Goal: Task Accomplishment & Management: Complete application form

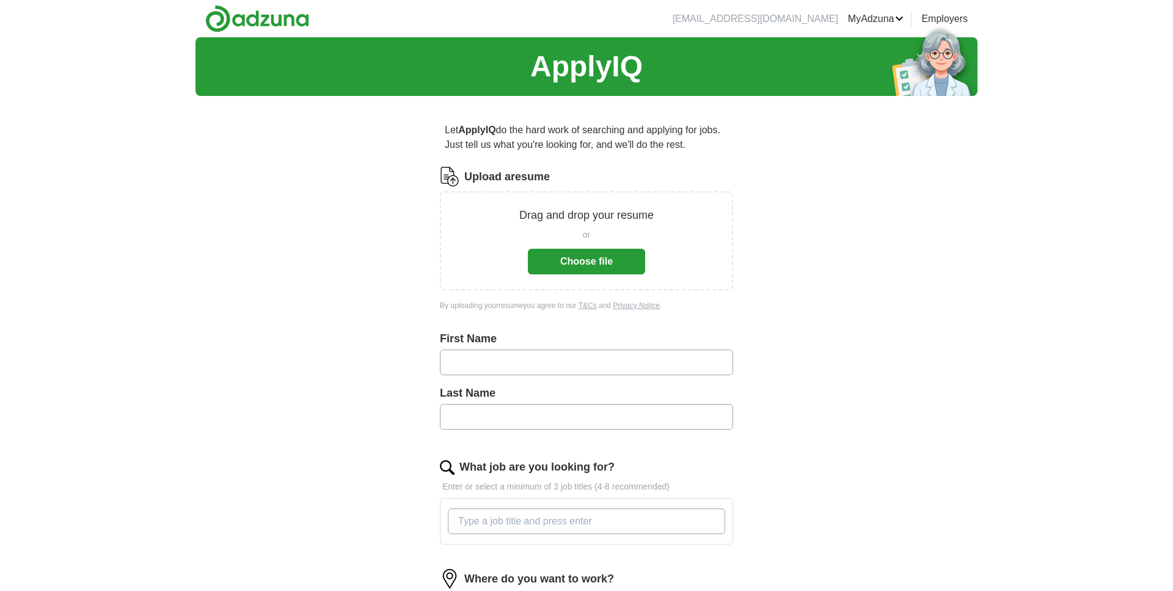
click at [482, 361] on input "text" at bounding box center [586, 363] width 293 height 26
type input "*****"
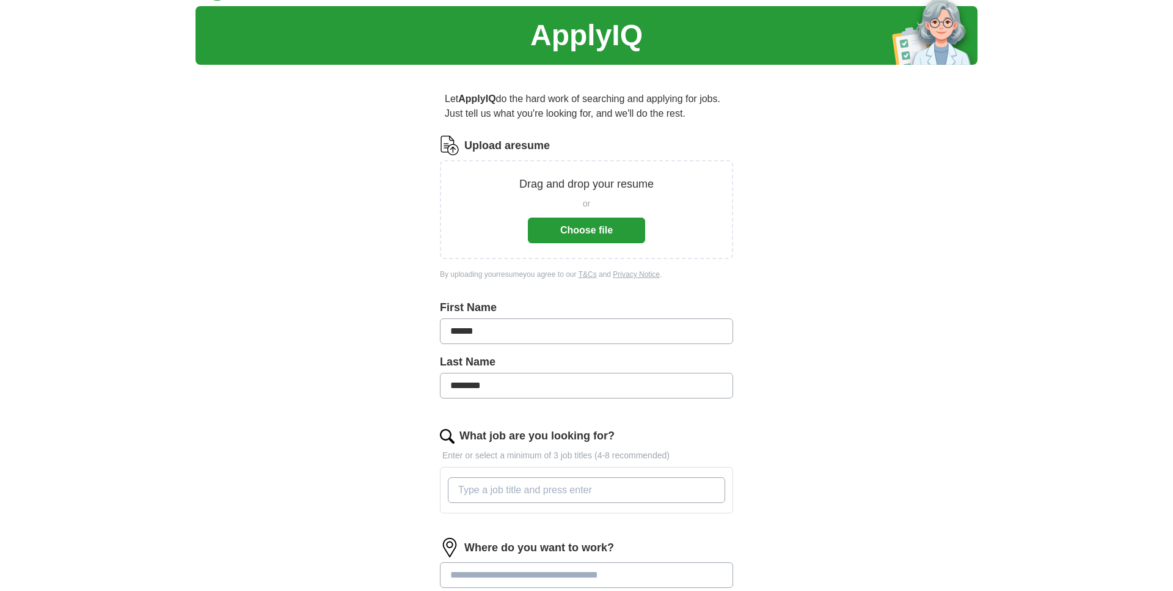
scroll to position [43, 0]
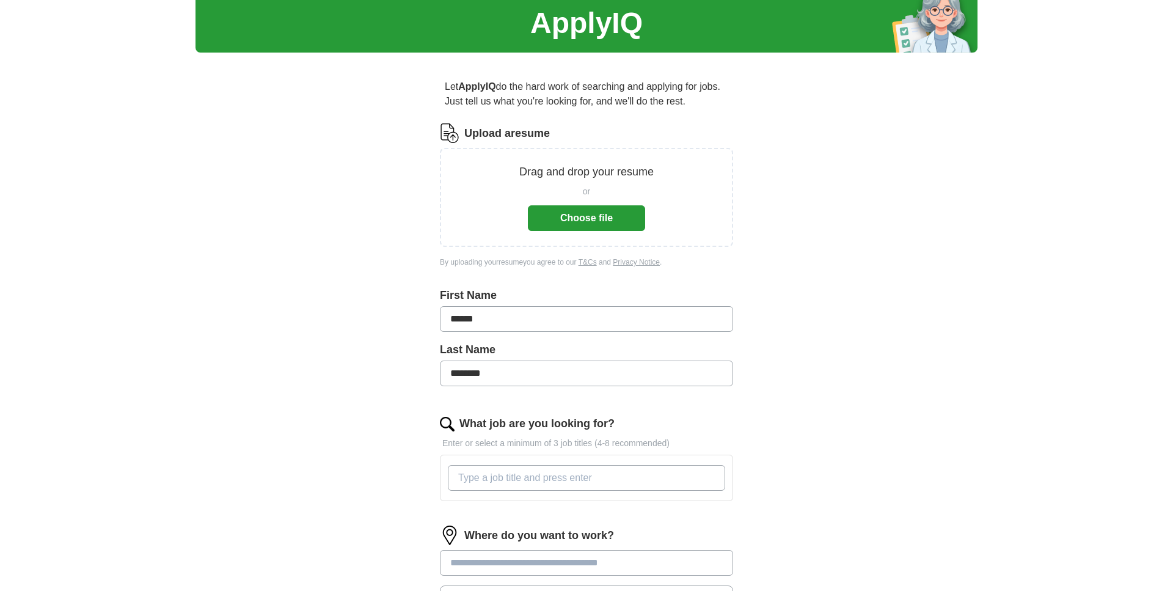
type input "********"
click at [486, 485] on input "What job are you looking for?" at bounding box center [586, 478] width 277 height 26
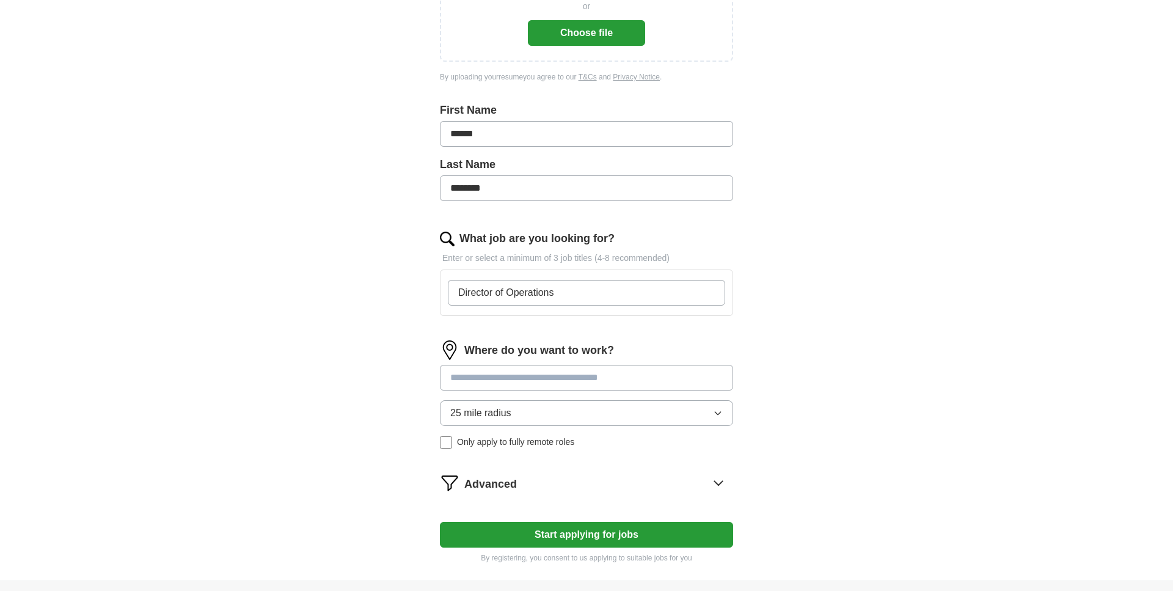
scroll to position [236, 0]
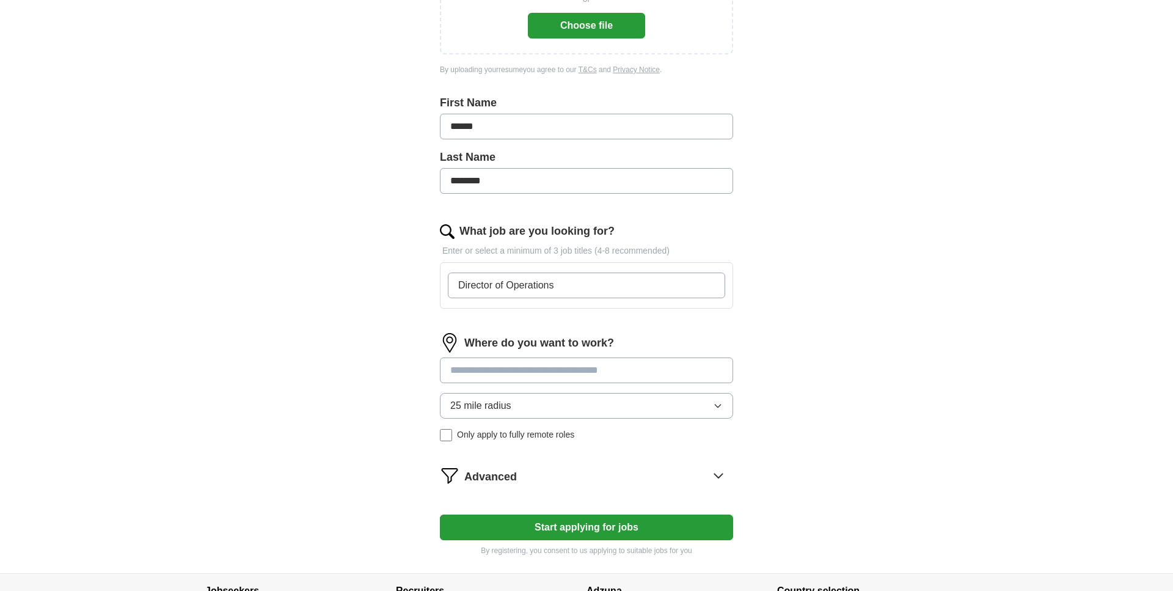
type input "Director of Operations"
click at [494, 372] on input at bounding box center [586, 371] width 293 height 26
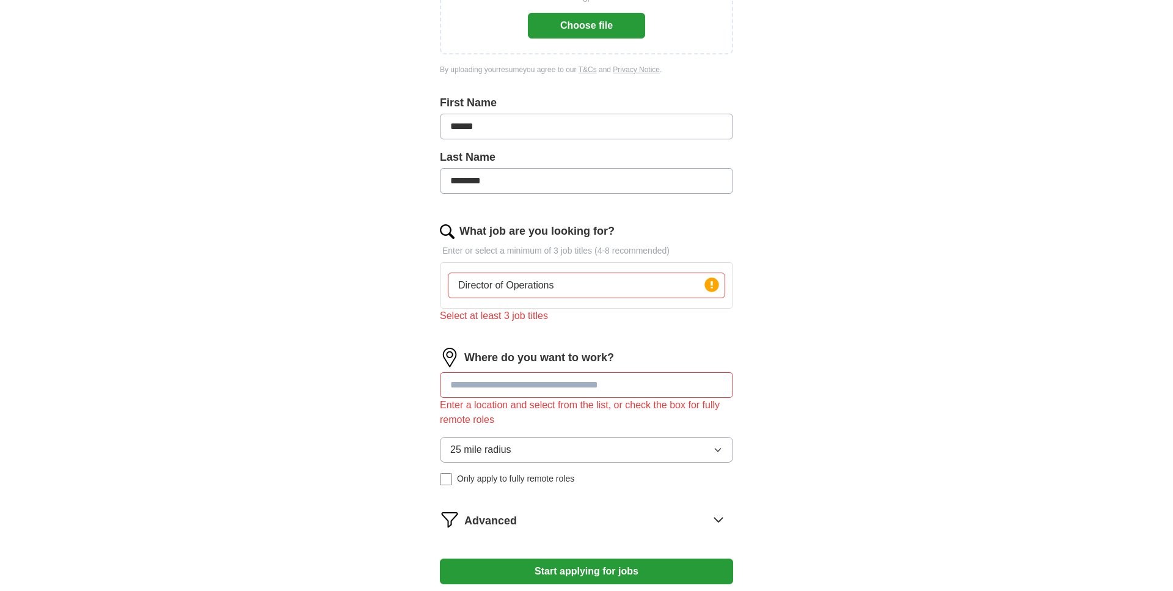
click at [589, 288] on input "Director of Operations" at bounding box center [586, 286] width 277 height 26
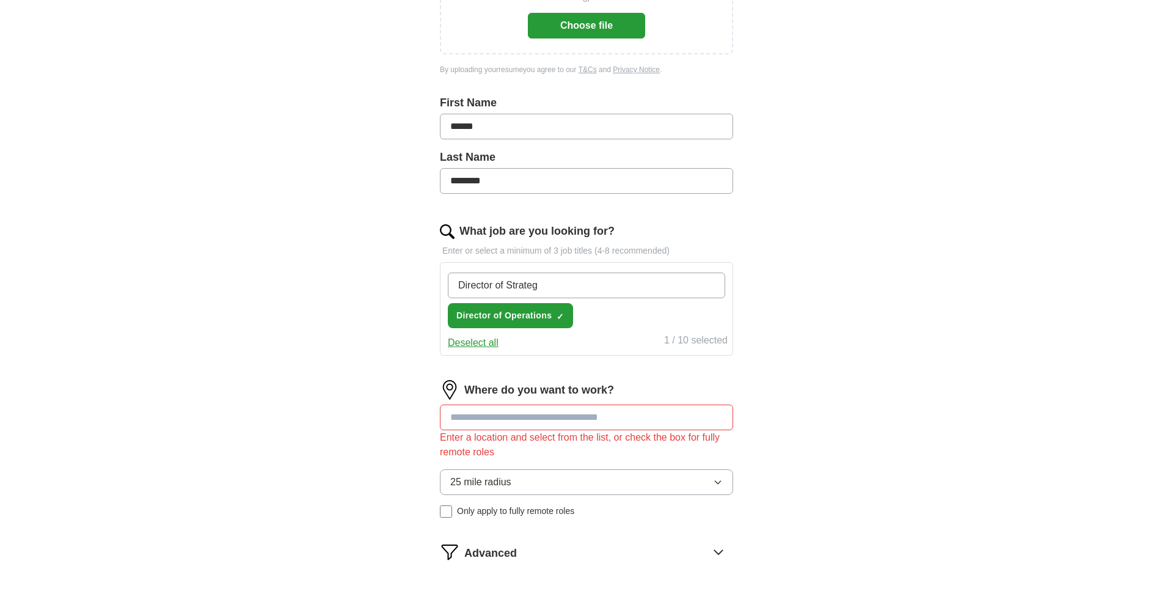
type input "Director of Strategy"
click at [502, 418] on input at bounding box center [586, 418] width 293 height 26
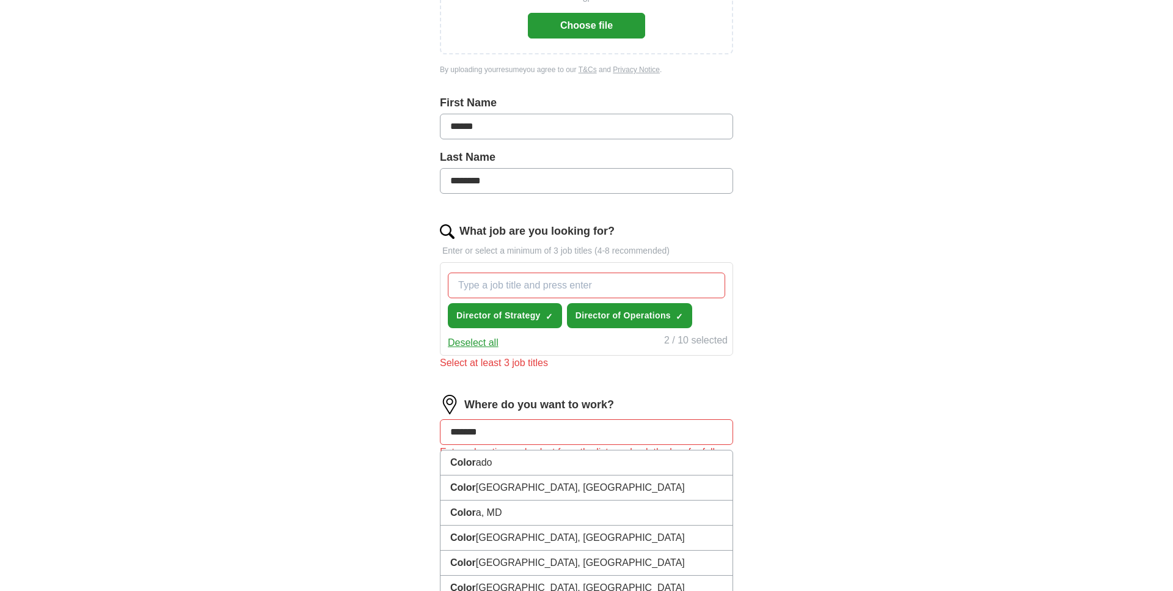
type input "********"
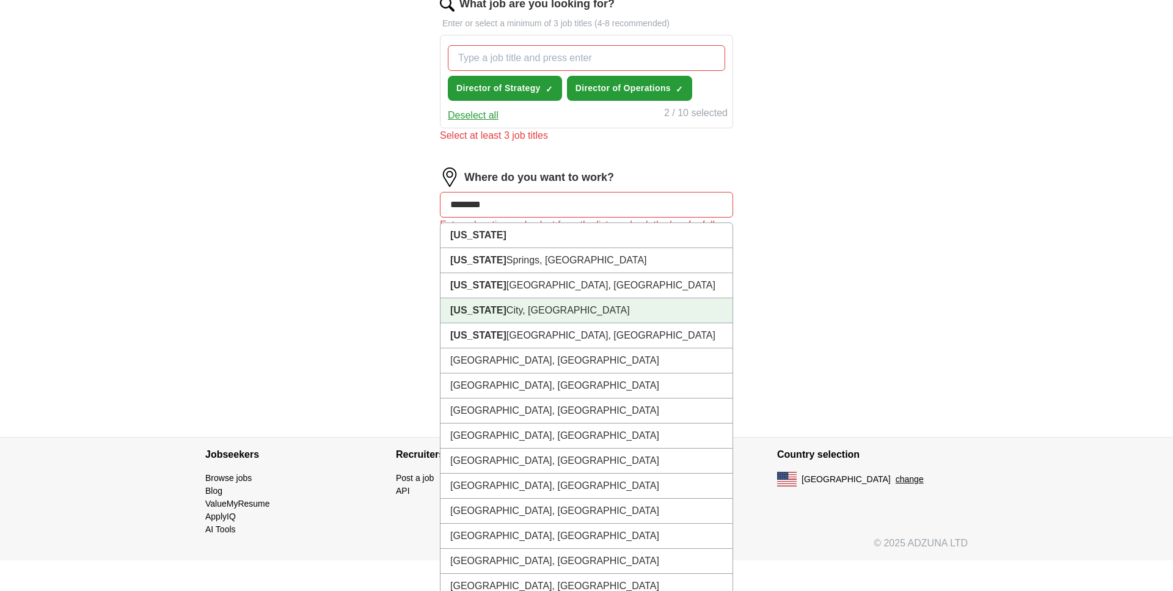
scroll to position [441, 0]
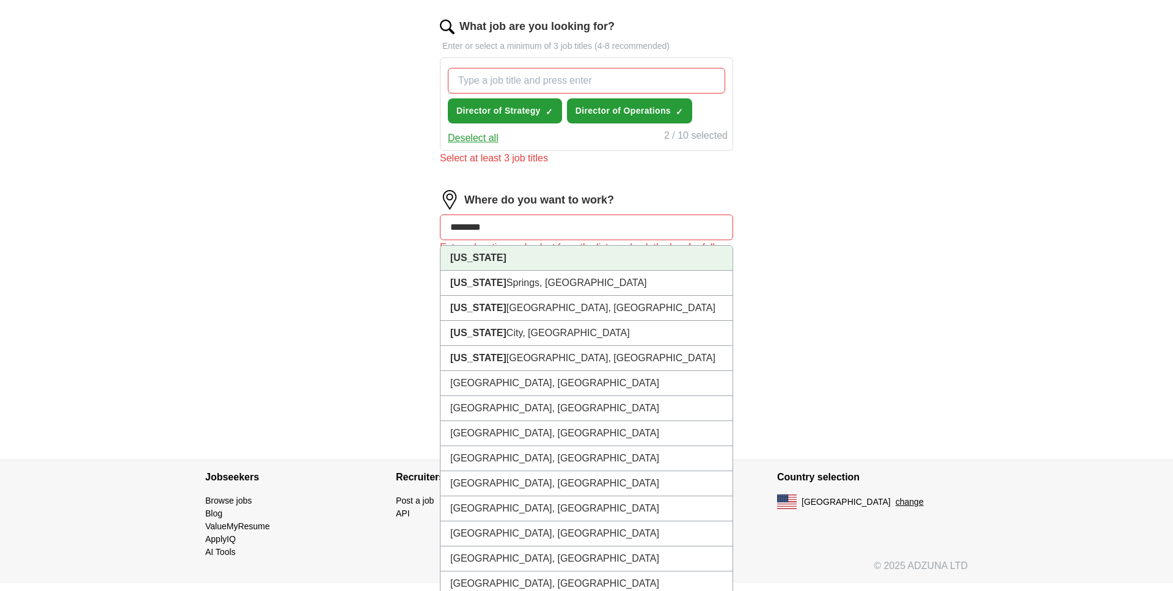
click at [490, 259] on strong "[US_STATE]" at bounding box center [478, 257] width 56 height 10
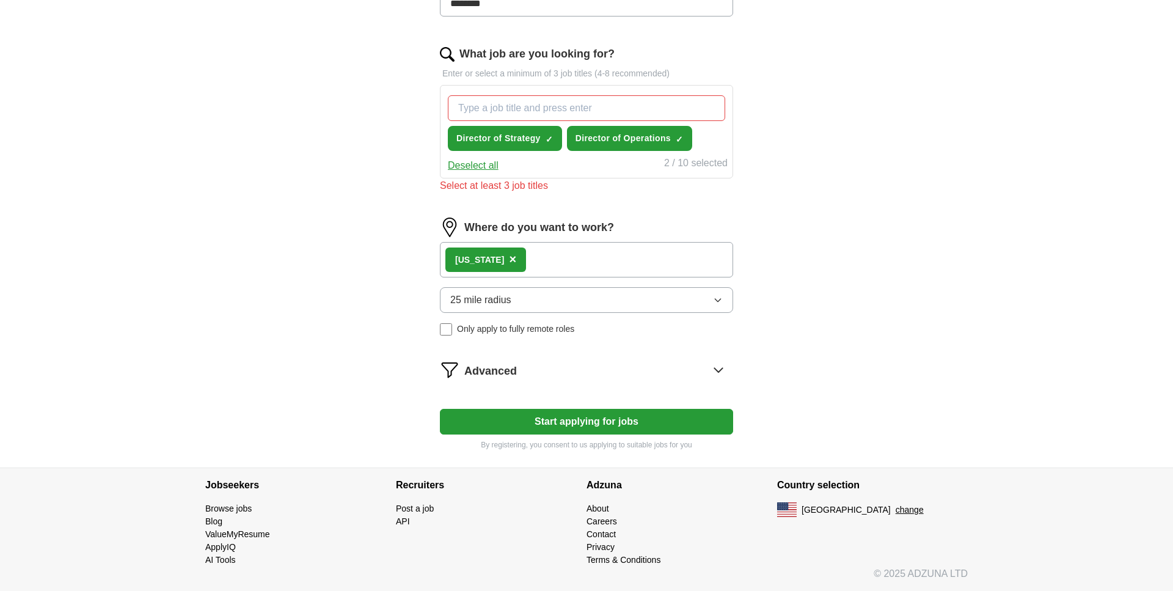
click at [719, 298] on icon "button" at bounding box center [718, 300] width 10 height 10
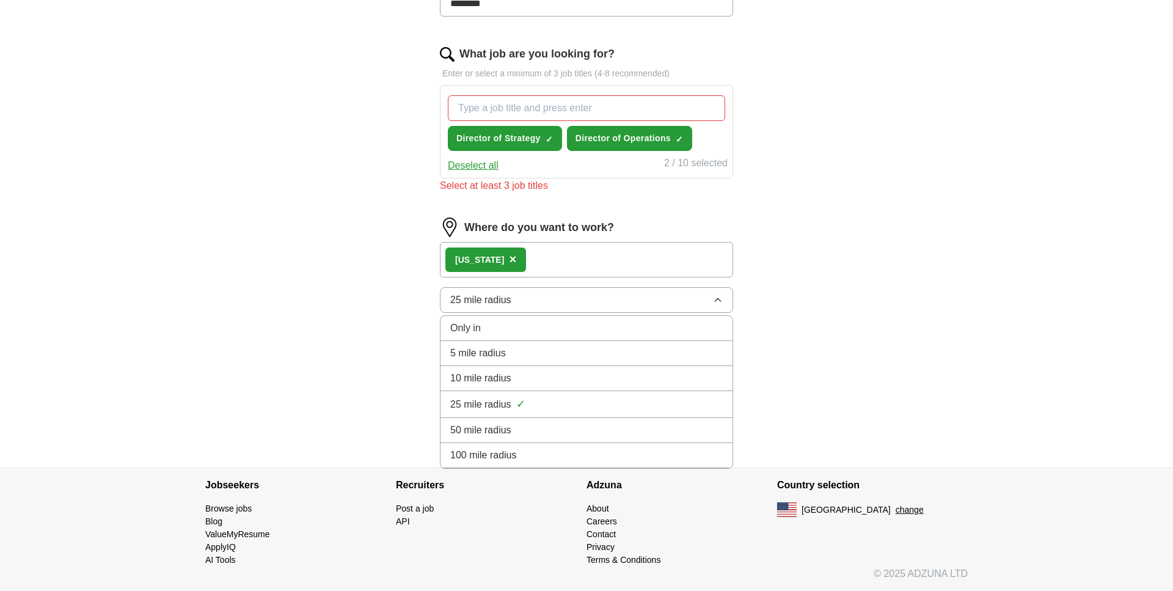
click at [491, 433] on span "50 mile radius" at bounding box center [480, 430] width 61 height 15
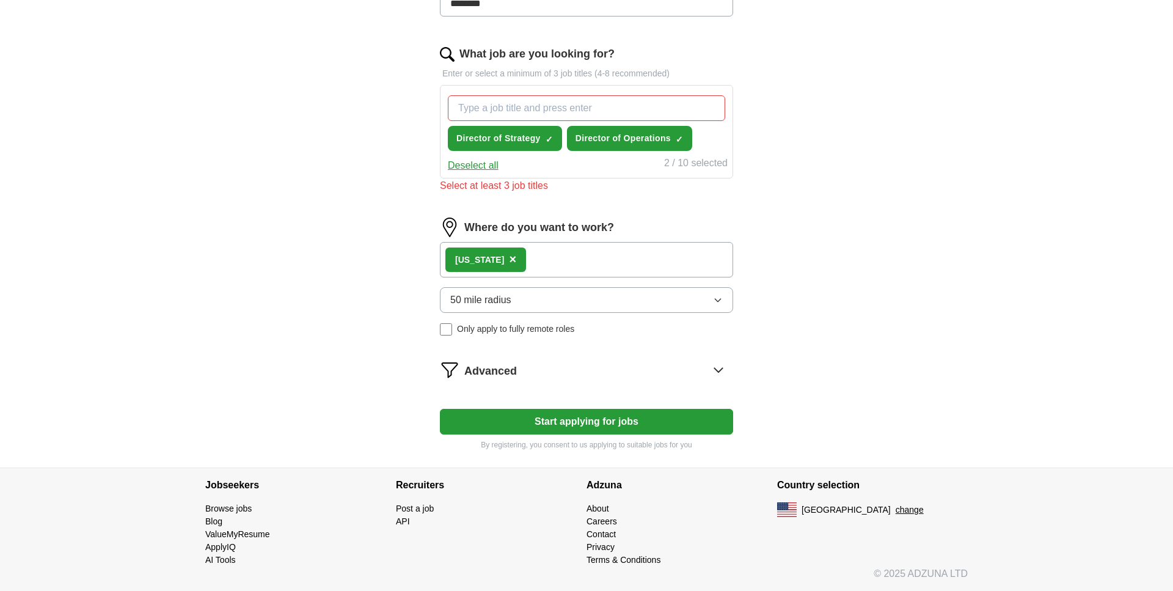
click at [581, 421] on button "Start applying for jobs" at bounding box center [586, 422] width 293 height 26
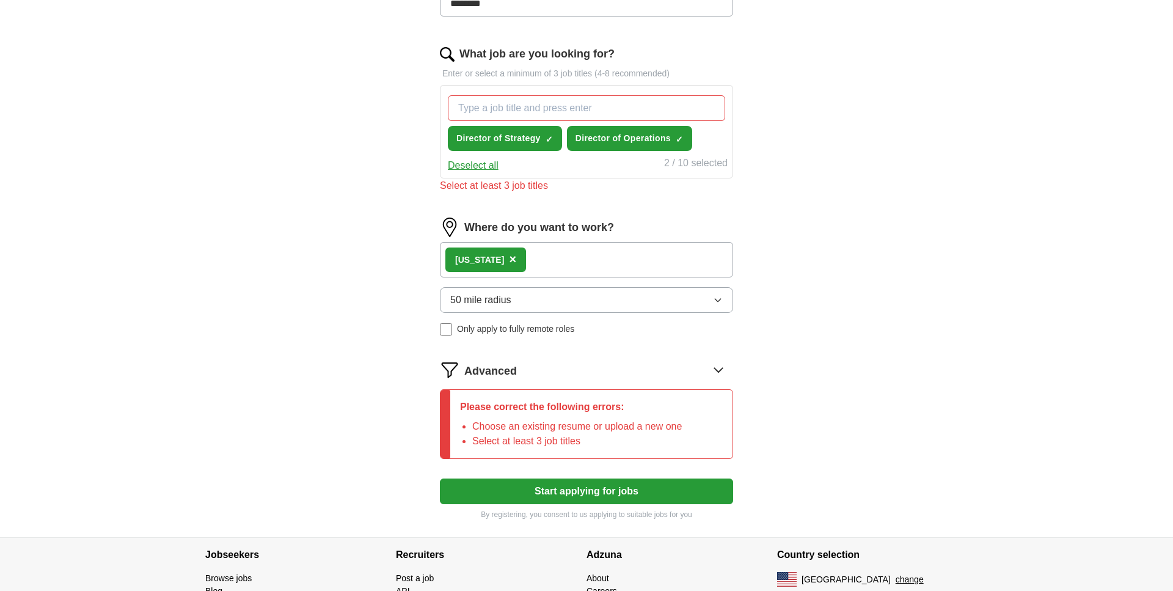
click at [504, 109] on input "What job are you looking for?" at bounding box center [586, 108] width 277 height 26
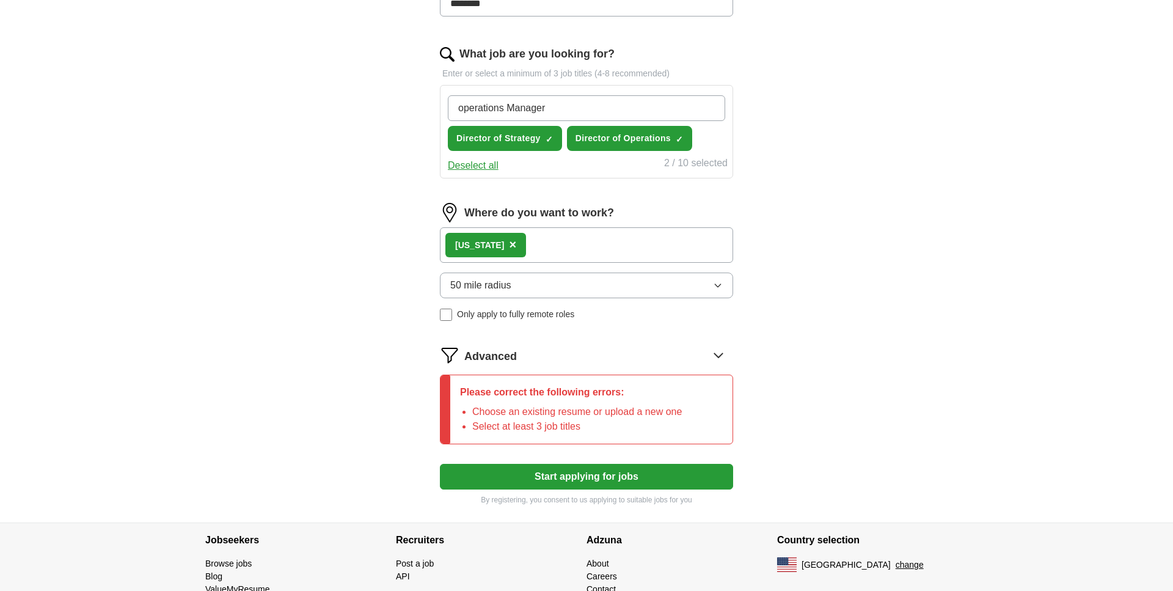
type input "operations Manager"
click at [508, 189] on form "Upload a resume Drag and drop your resume or Choose file By uploading your resu…" at bounding box center [586, 122] width 293 height 766
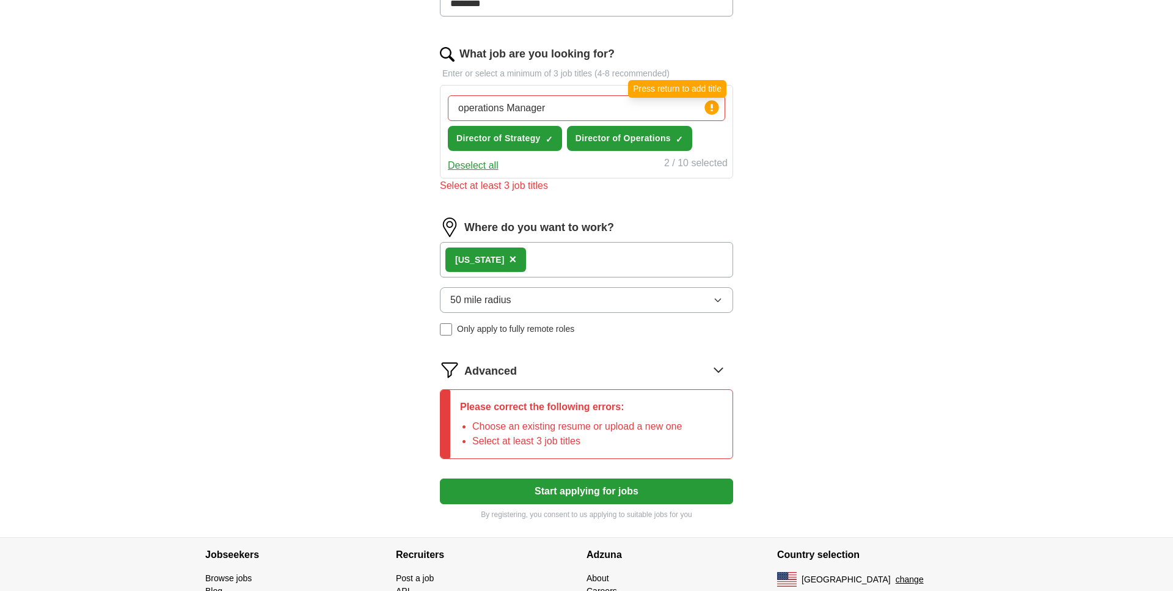
click at [712, 107] on icon at bounding box center [712, 107] width 2 height 7
click at [670, 102] on input "operations Manager" at bounding box center [586, 108] width 277 height 26
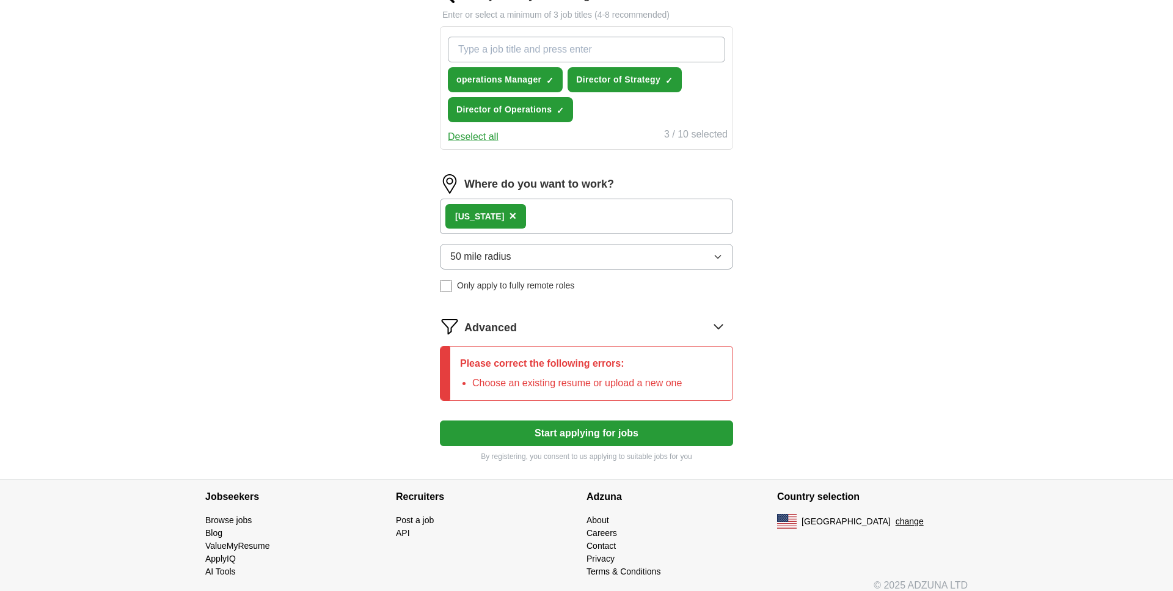
scroll to position [498, 0]
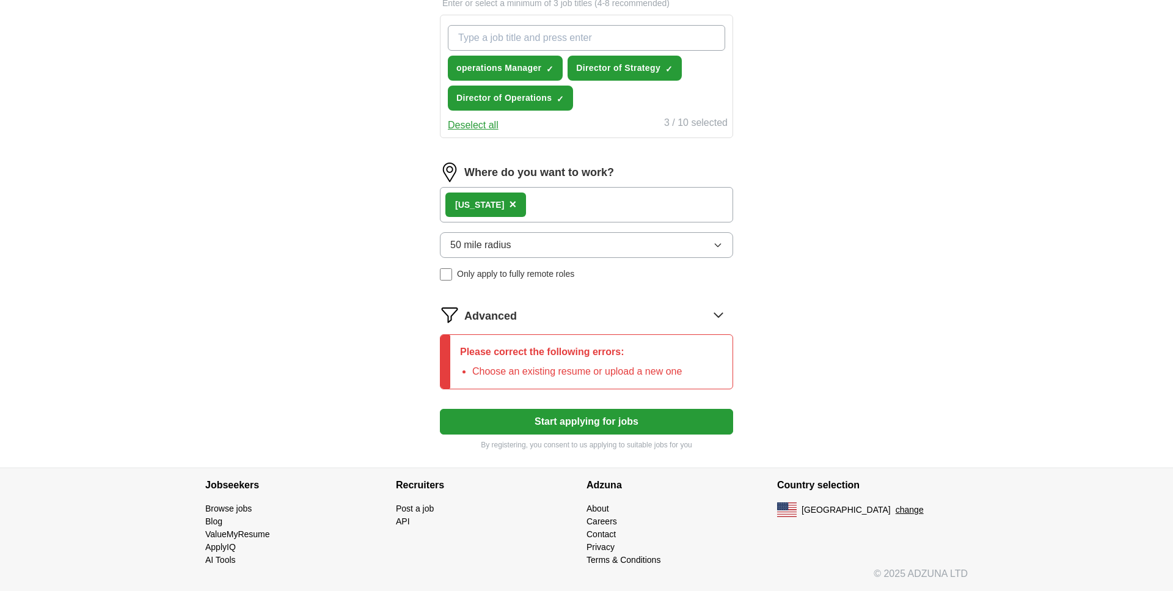
click at [615, 420] on button "Start applying for jobs" at bounding box center [586, 422] width 293 height 26
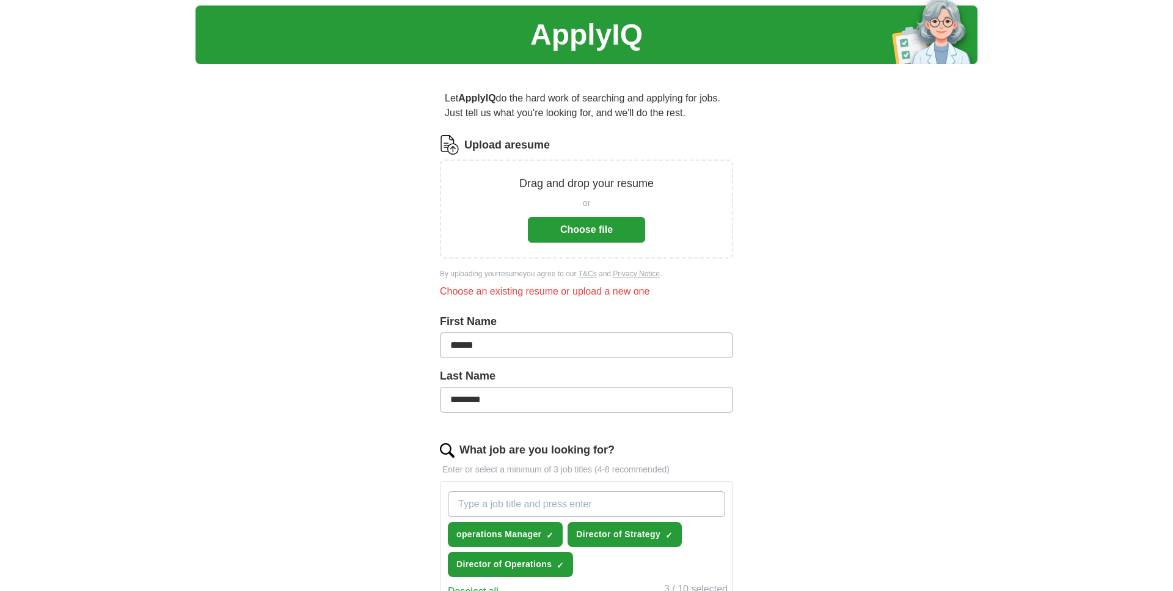
scroll to position [10, 0]
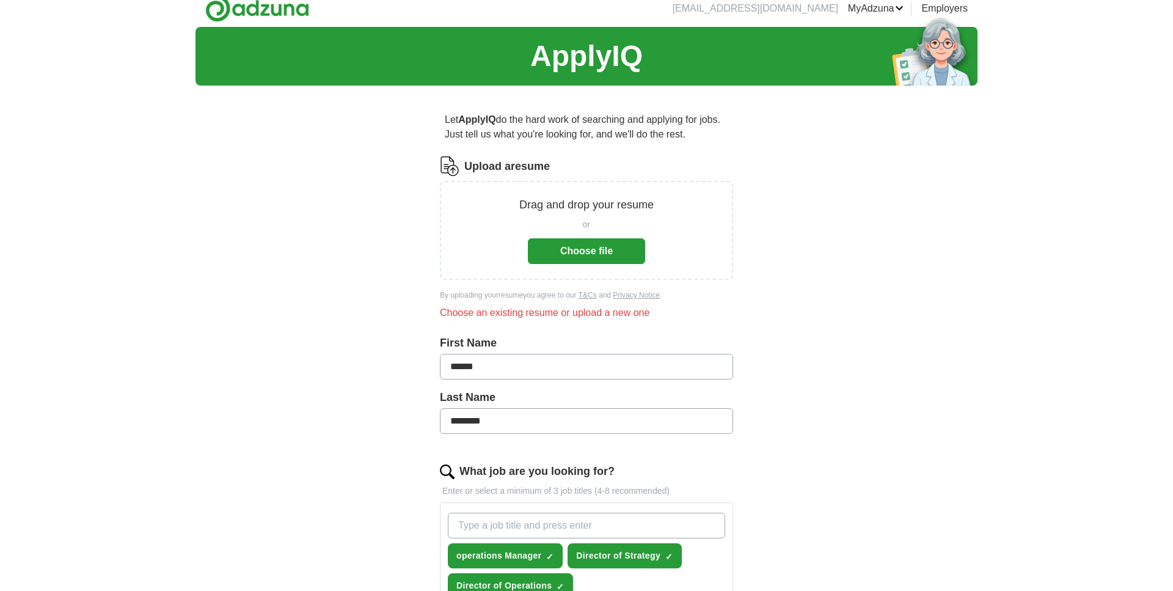
click at [606, 254] on button "Choose file" at bounding box center [586, 251] width 117 height 26
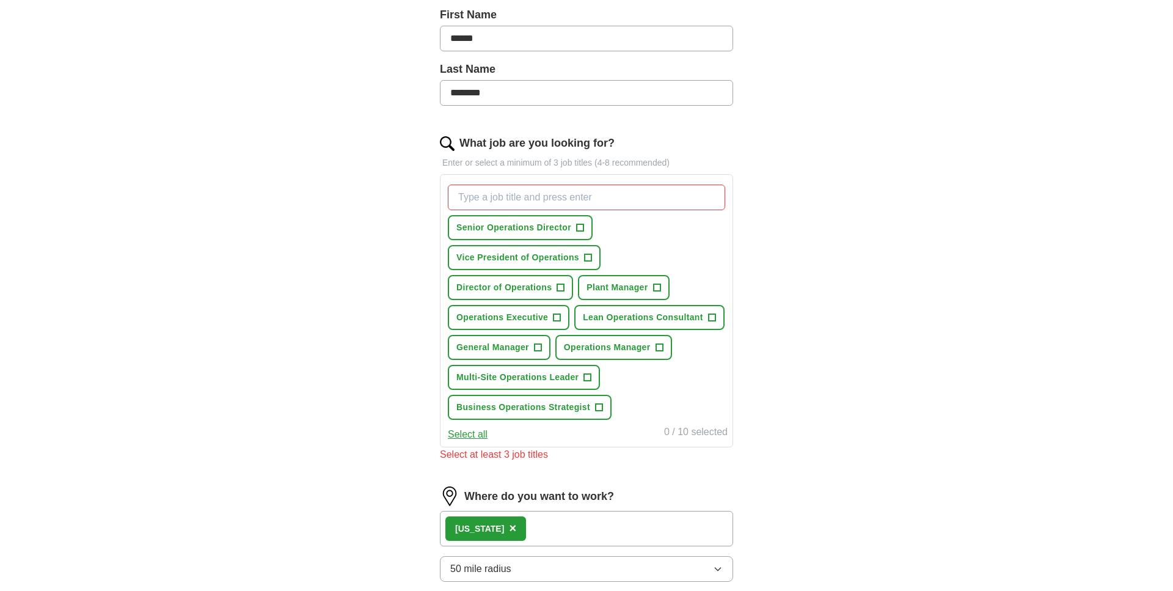
scroll to position [278, 0]
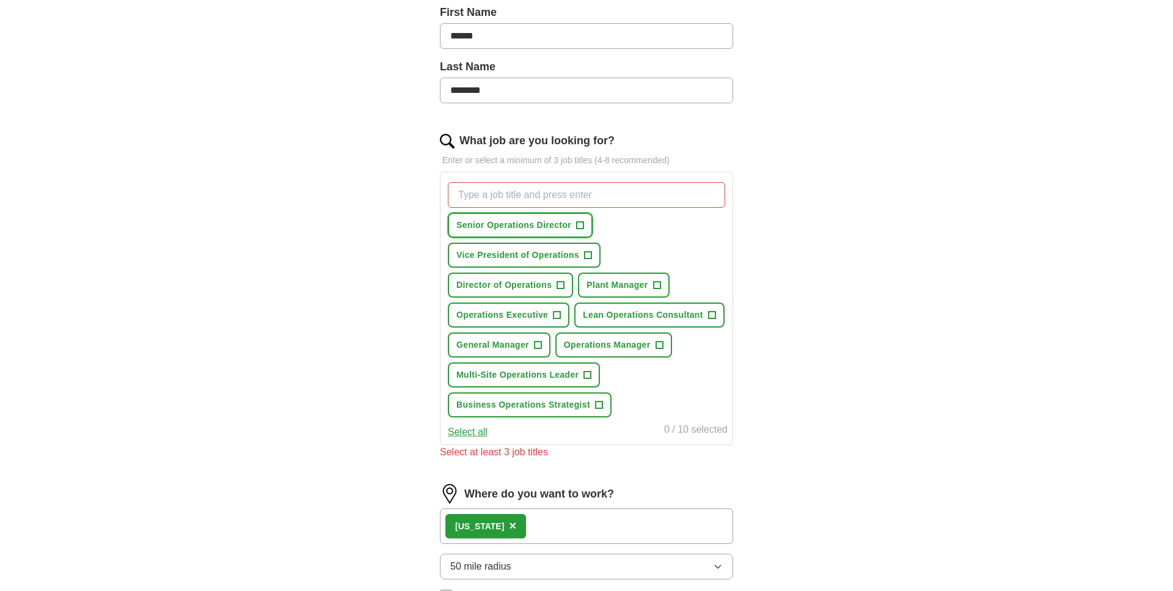
click at [582, 225] on span "+" at bounding box center [580, 226] width 7 height 10
click at [560, 284] on span "+" at bounding box center [560, 286] width 7 height 10
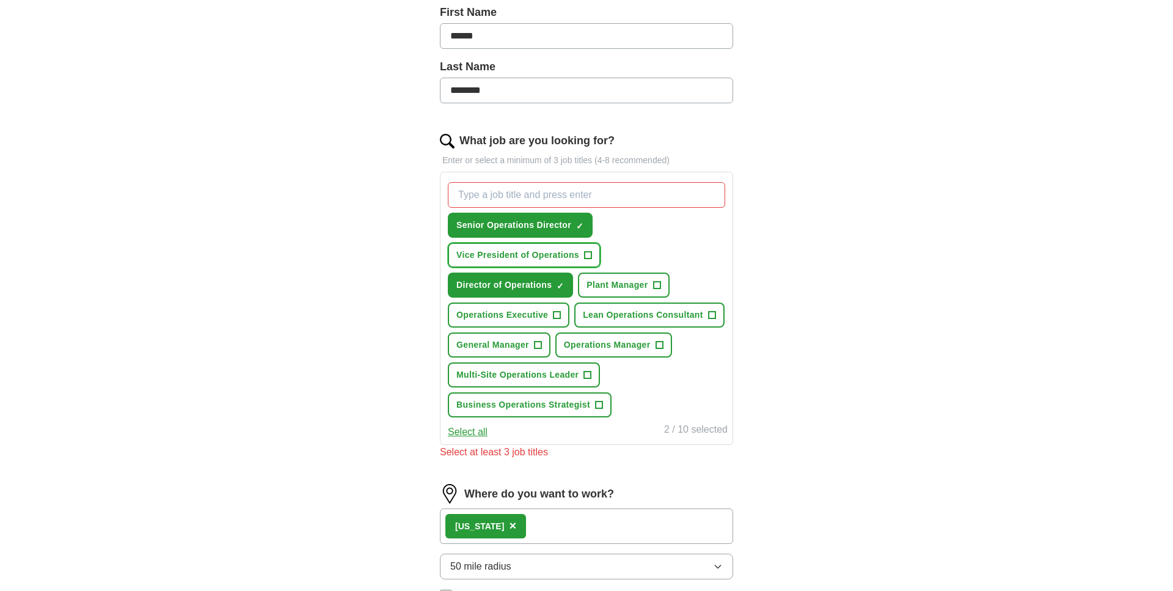
click at [590, 254] on span "+" at bounding box center [587, 256] width 7 height 10
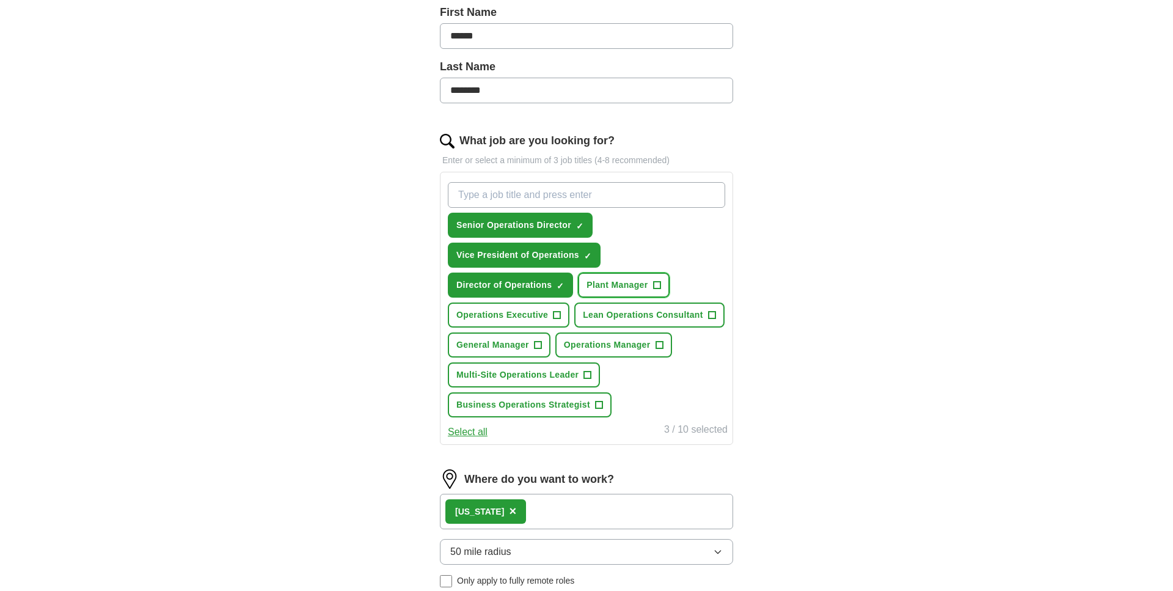
click at [661, 284] on span "+" at bounding box center [656, 286] width 7 height 10
click at [559, 315] on span "+" at bounding box center [557, 315] width 7 height 10
click at [713, 315] on span "+" at bounding box center [711, 315] width 7 height 10
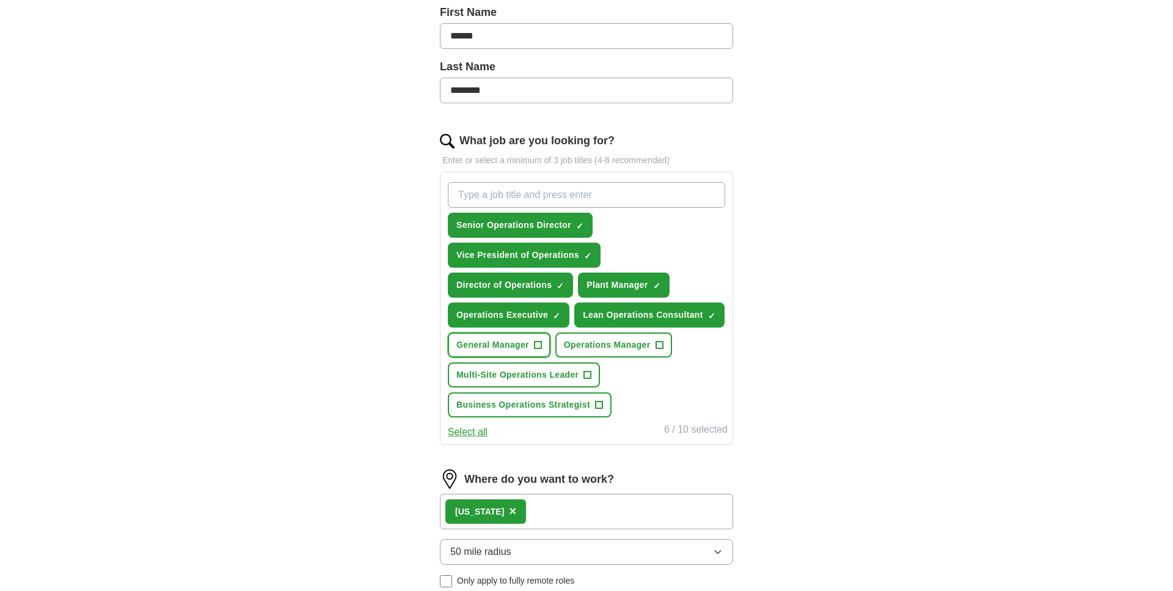
click at [540, 342] on span "+" at bounding box center [537, 345] width 7 height 10
click at [661, 344] on span "+" at bounding box center [659, 345] width 7 height 10
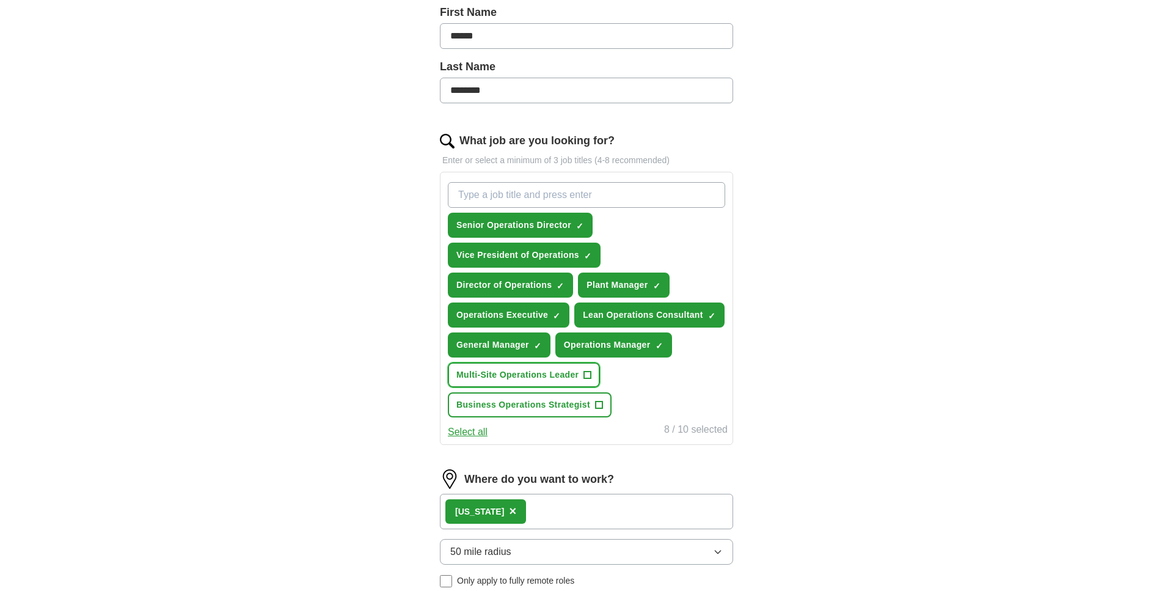
click at [588, 372] on span "+" at bounding box center [587, 375] width 7 height 10
click at [598, 402] on span "+" at bounding box center [599, 405] width 7 height 10
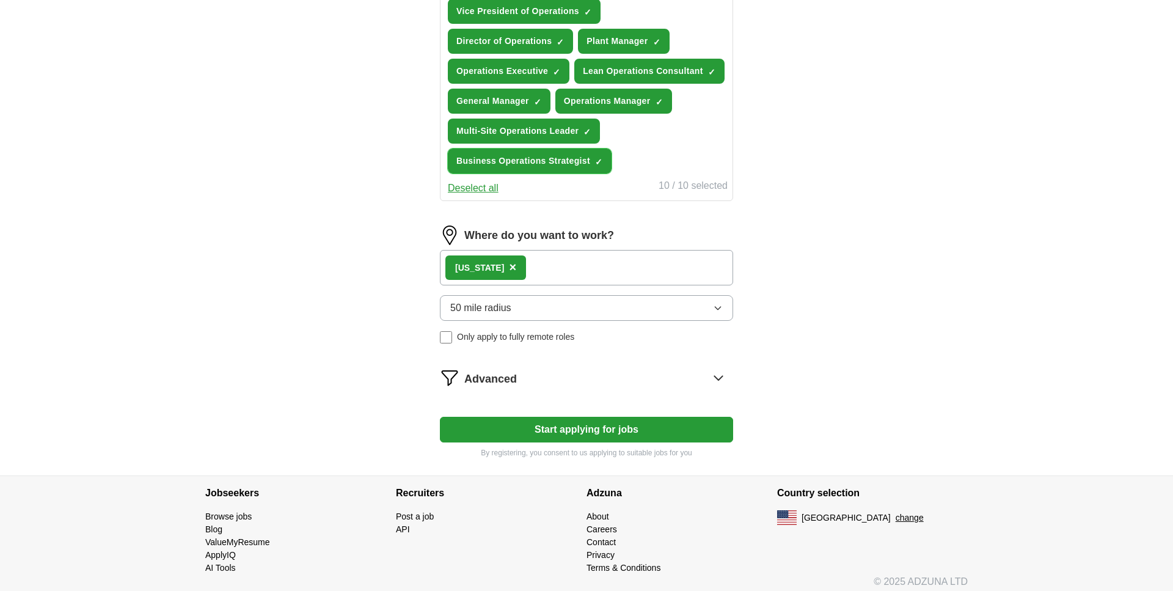
scroll to position [530, 0]
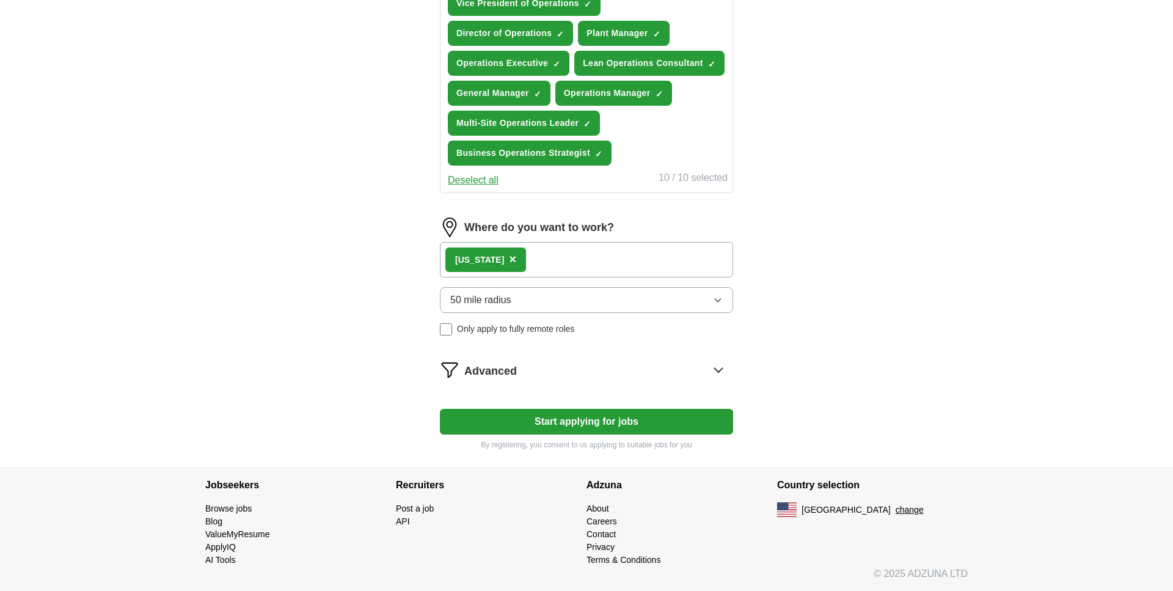
click at [573, 422] on button "Start applying for jobs" at bounding box center [586, 422] width 293 height 26
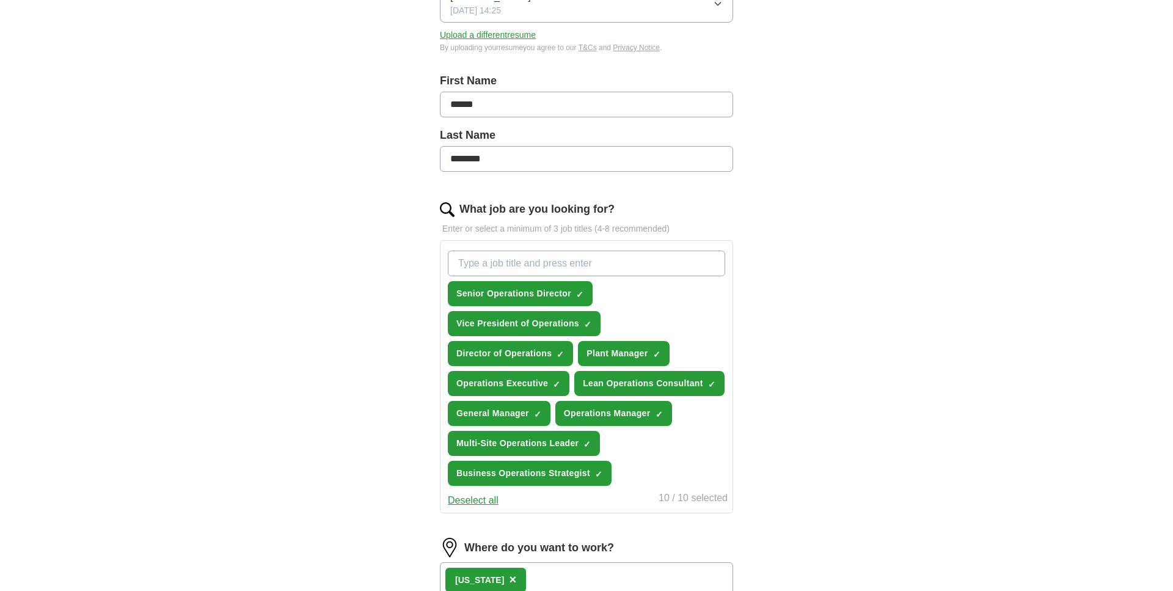
select select "**"
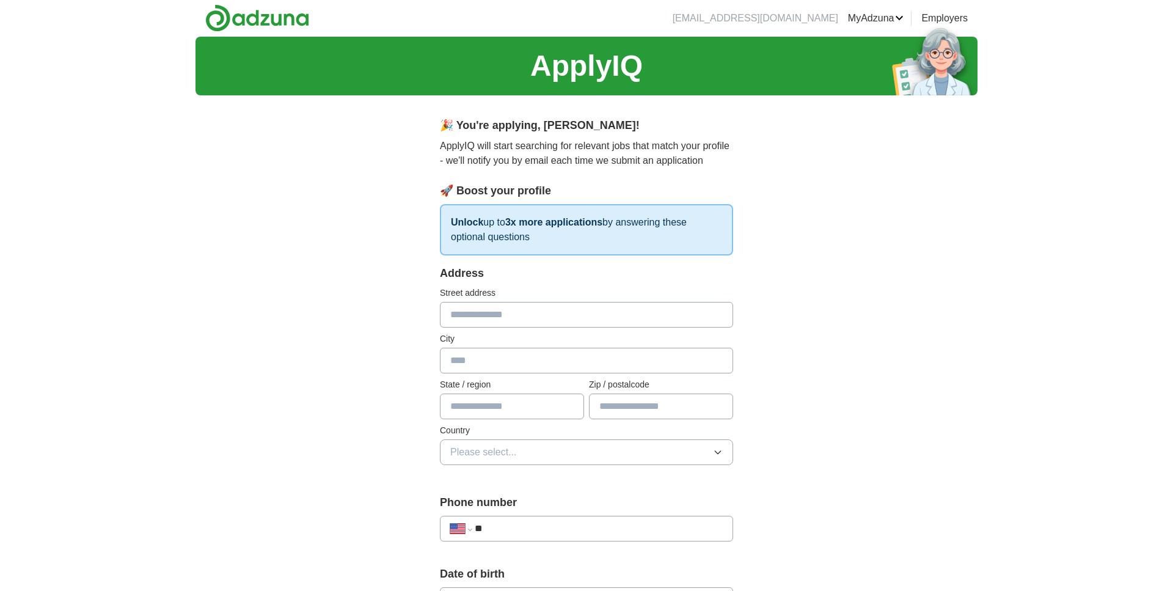
scroll to position [0, 0]
click at [470, 319] on input "text" at bounding box center [586, 316] width 293 height 26
type input "**********"
type input "********"
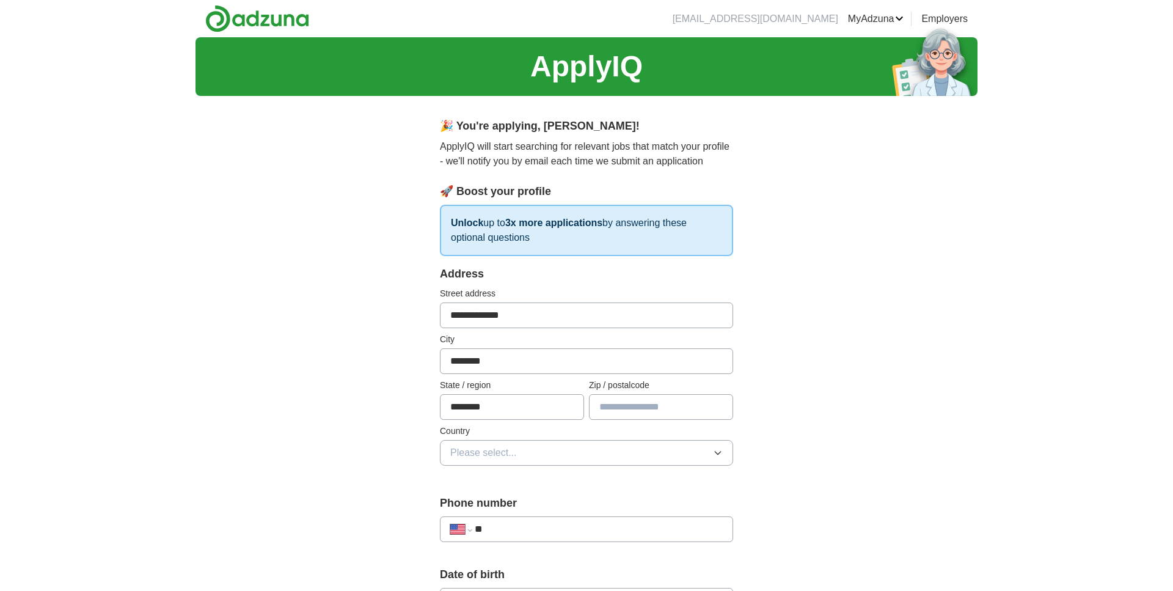
type input "*****"
type input "**********"
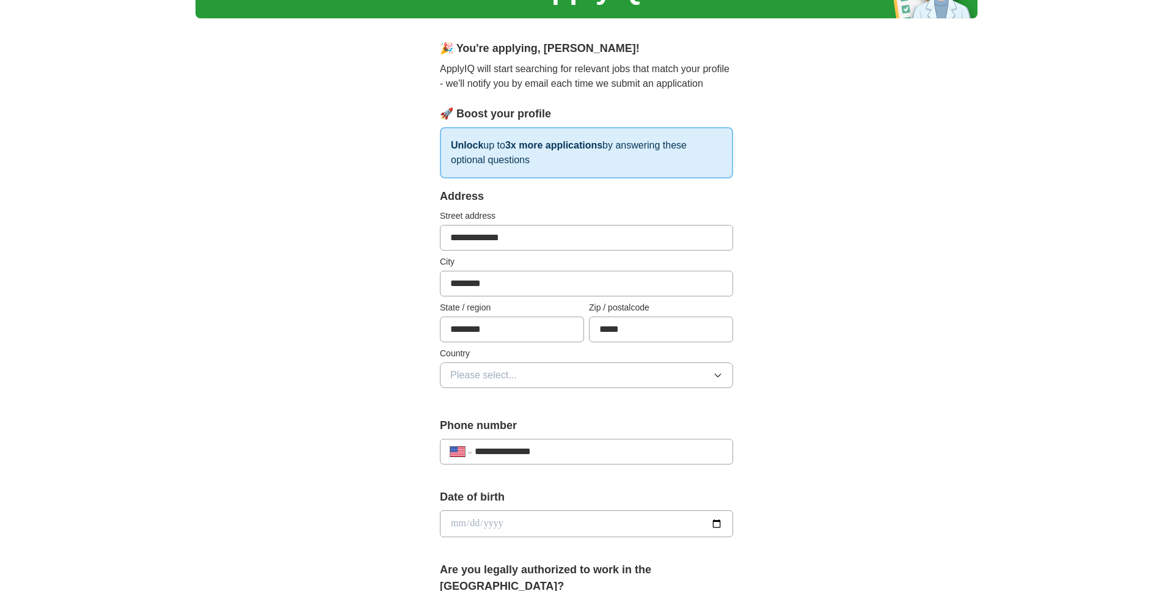
scroll to position [83, 0]
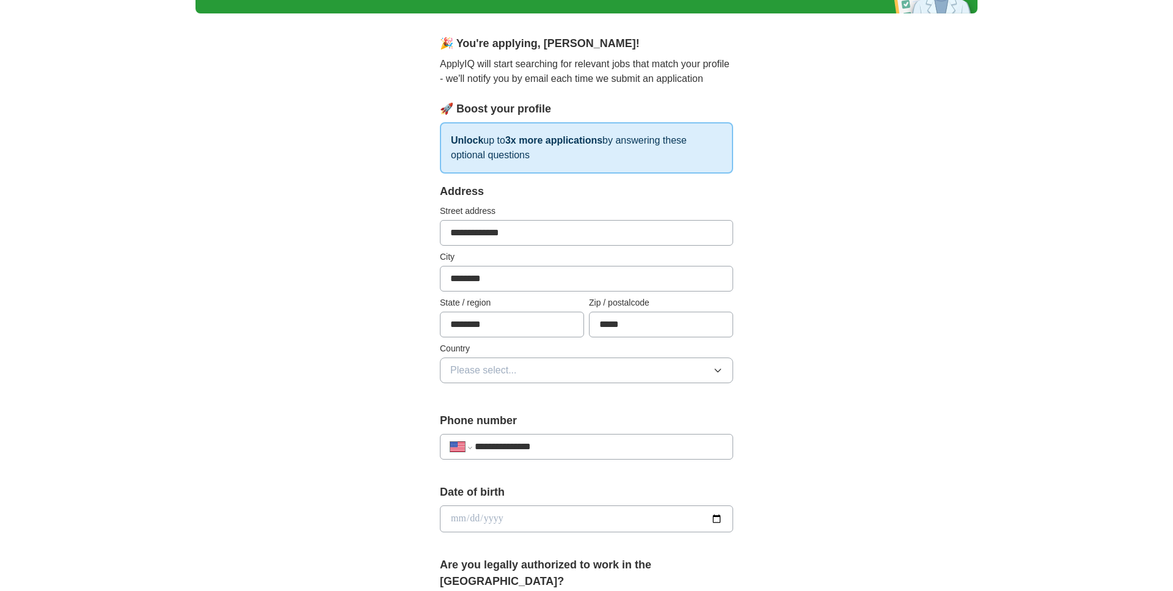
click at [721, 372] on icon "button" at bounding box center [718, 370] width 10 height 10
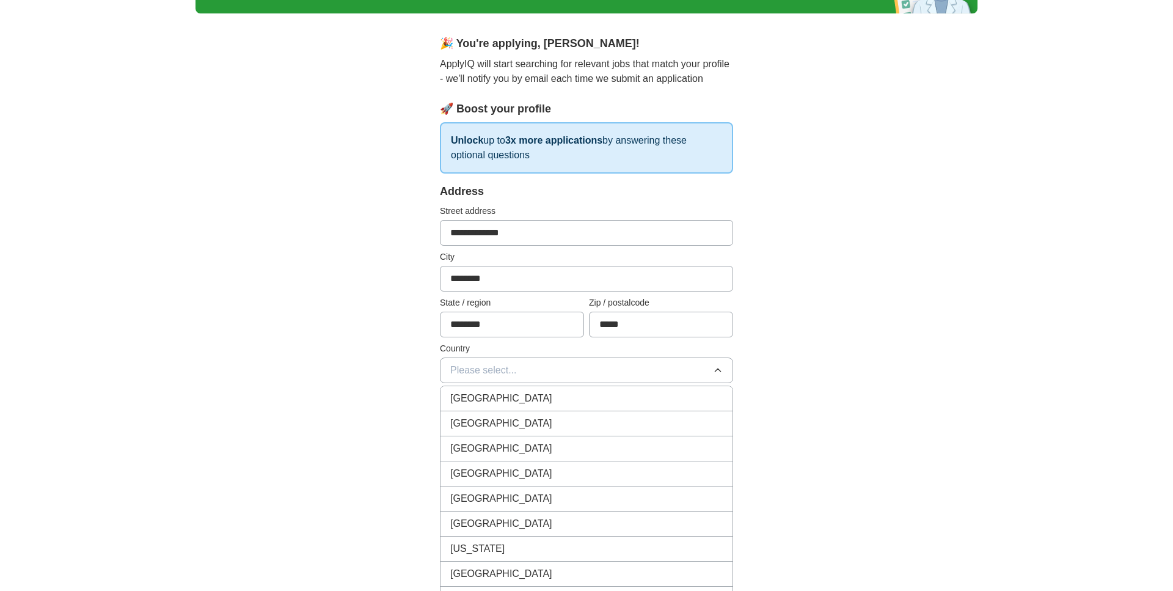
click at [513, 427] on div "[GEOGRAPHIC_DATA]" at bounding box center [586, 423] width 273 height 15
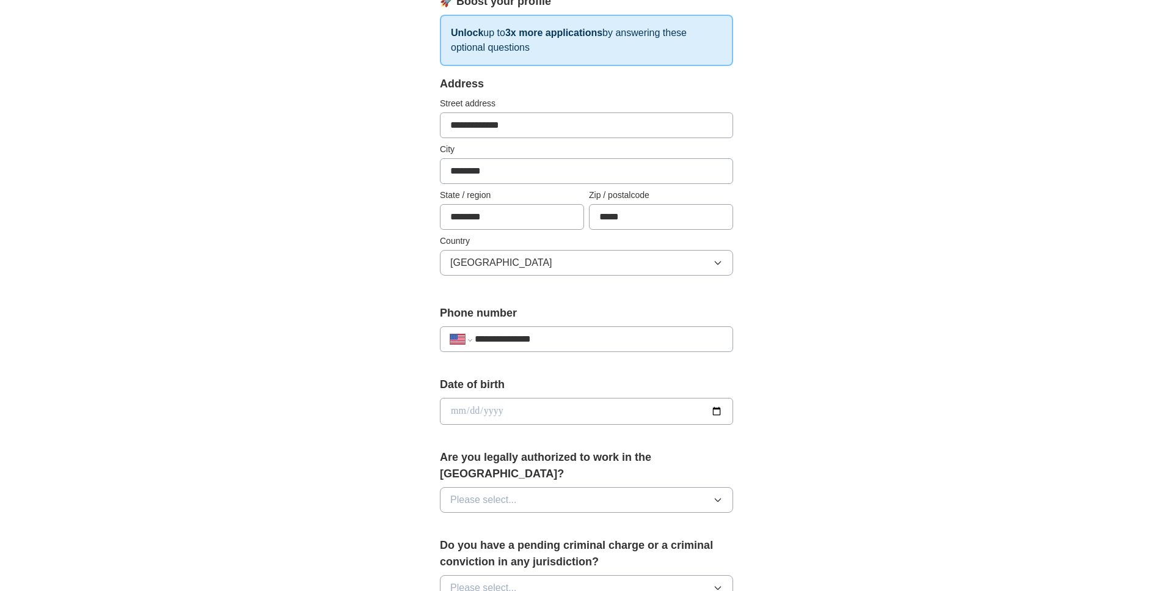
scroll to position [200, 0]
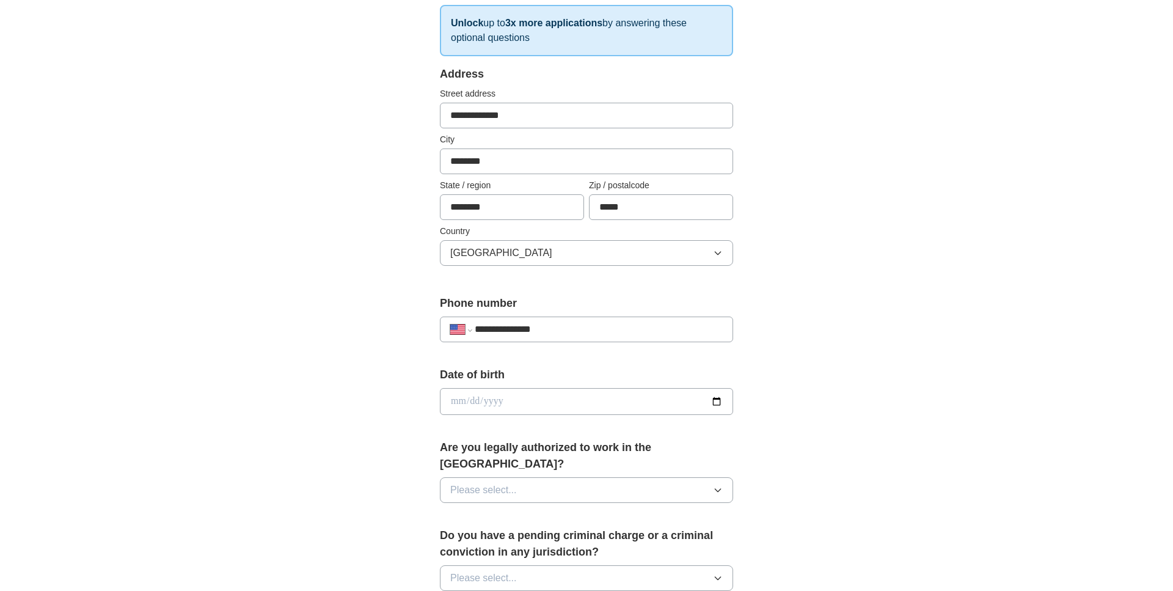
click at [553, 405] on input "date" at bounding box center [586, 401] width 293 height 27
type input "**********"
click at [607, 477] on button "Please select..." at bounding box center [586, 490] width 293 height 26
click at [486, 511] on div "Yes" at bounding box center [586, 518] width 273 height 15
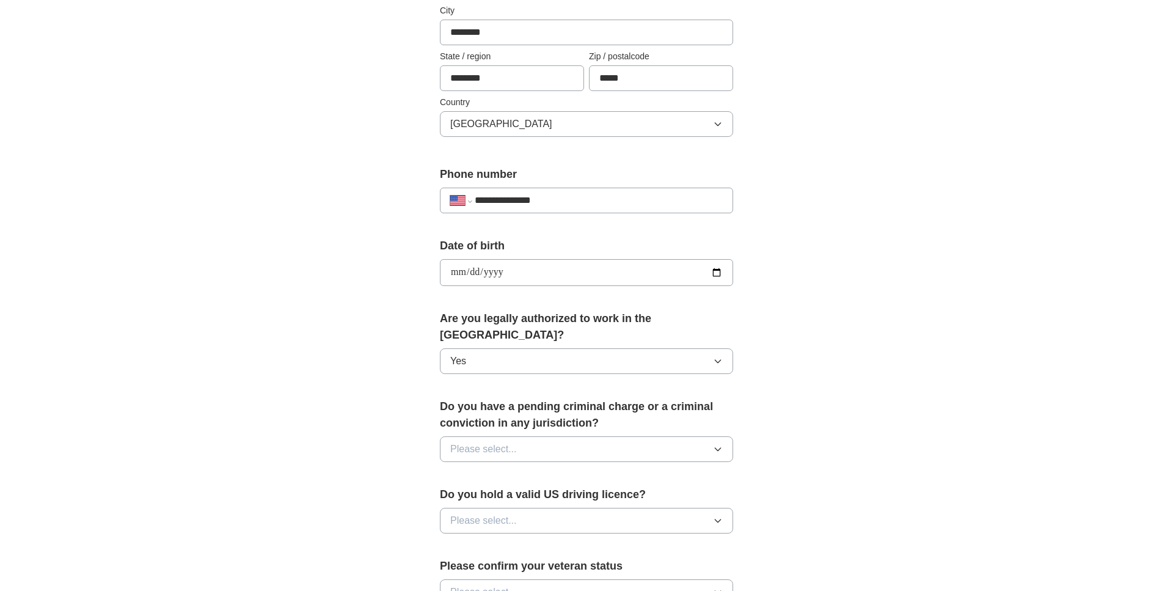
scroll to position [332, 0]
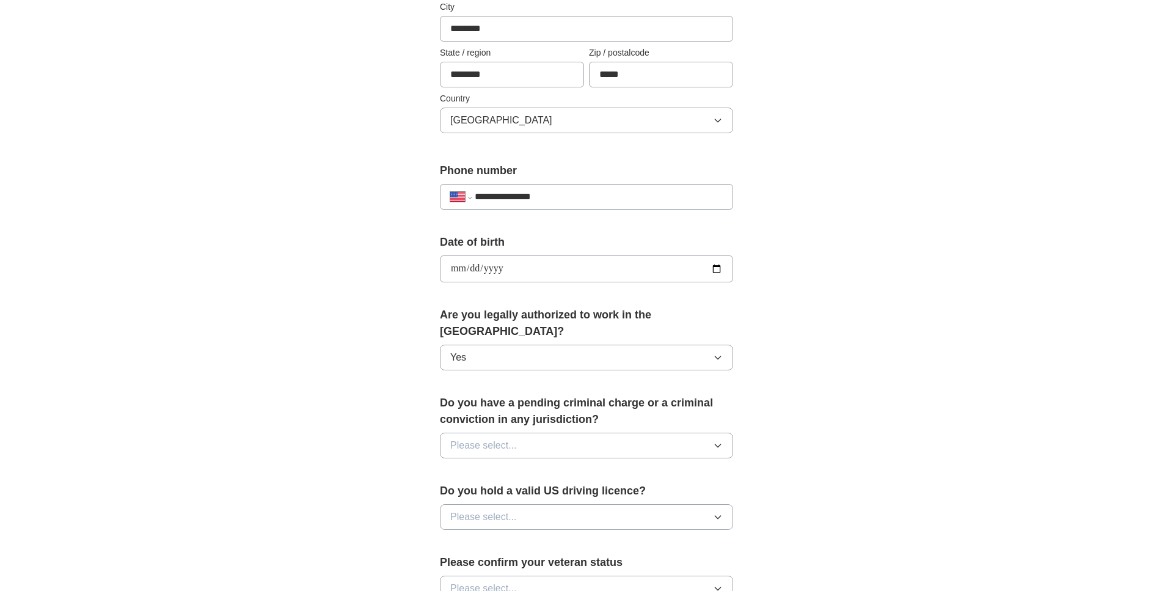
click at [721, 441] on icon "button" at bounding box center [718, 446] width 10 height 10
click at [488, 491] on div "No" at bounding box center [586, 498] width 273 height 15
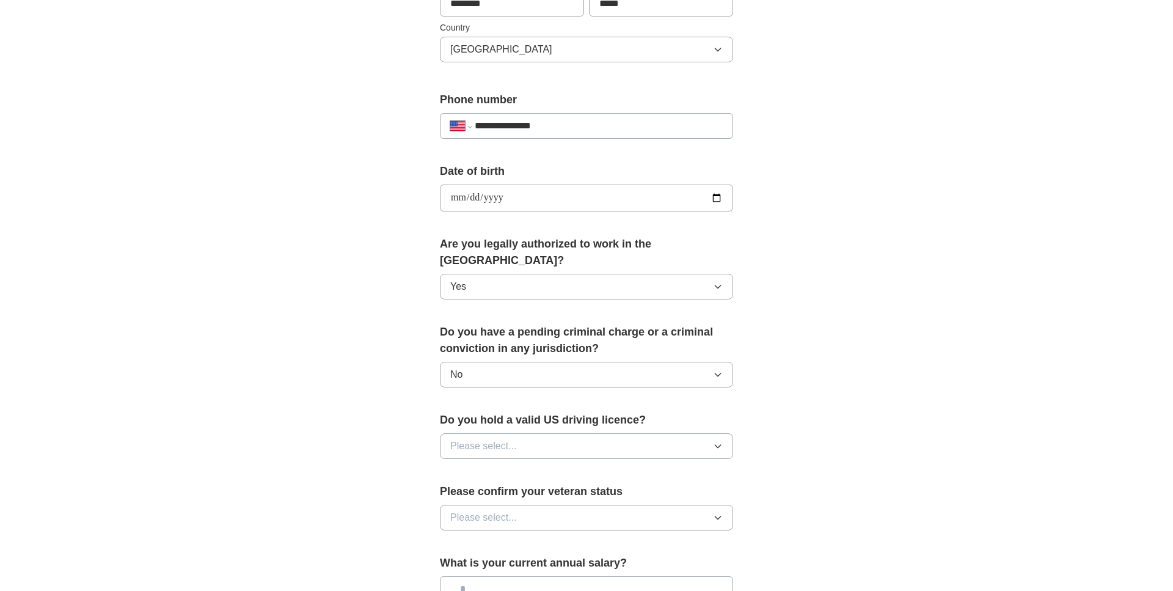
scroll to position [415, 0]
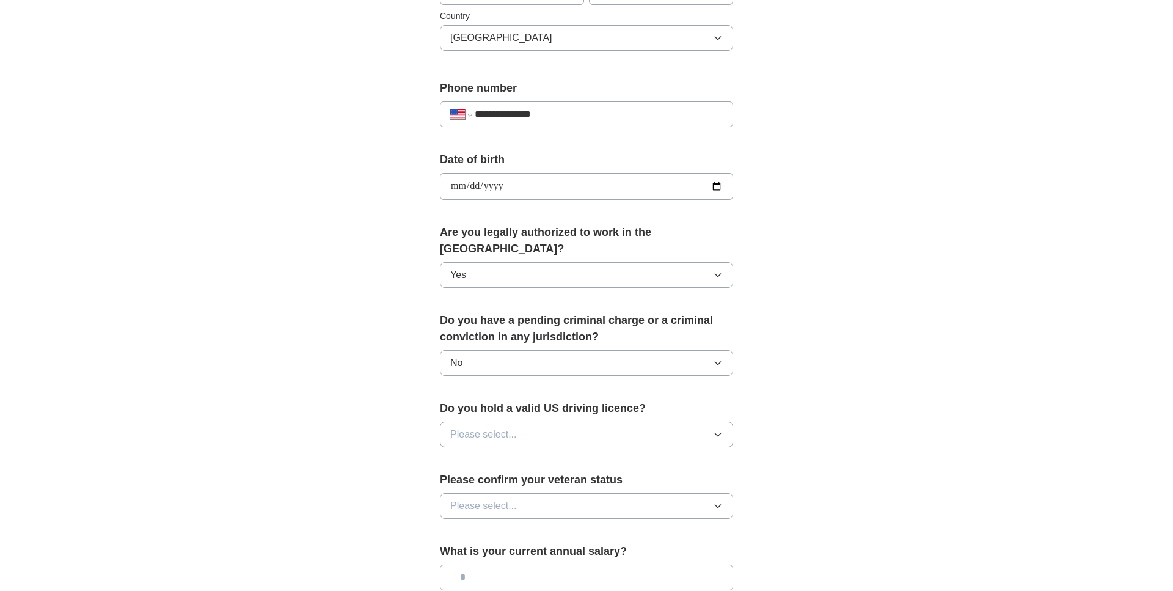
click at [718, 430] on icon "button" at bounding box center [718, 435] width 10 height 10
click at [492, 455] on div "Yes" at bounding box center [586, 462] width 273 height 15
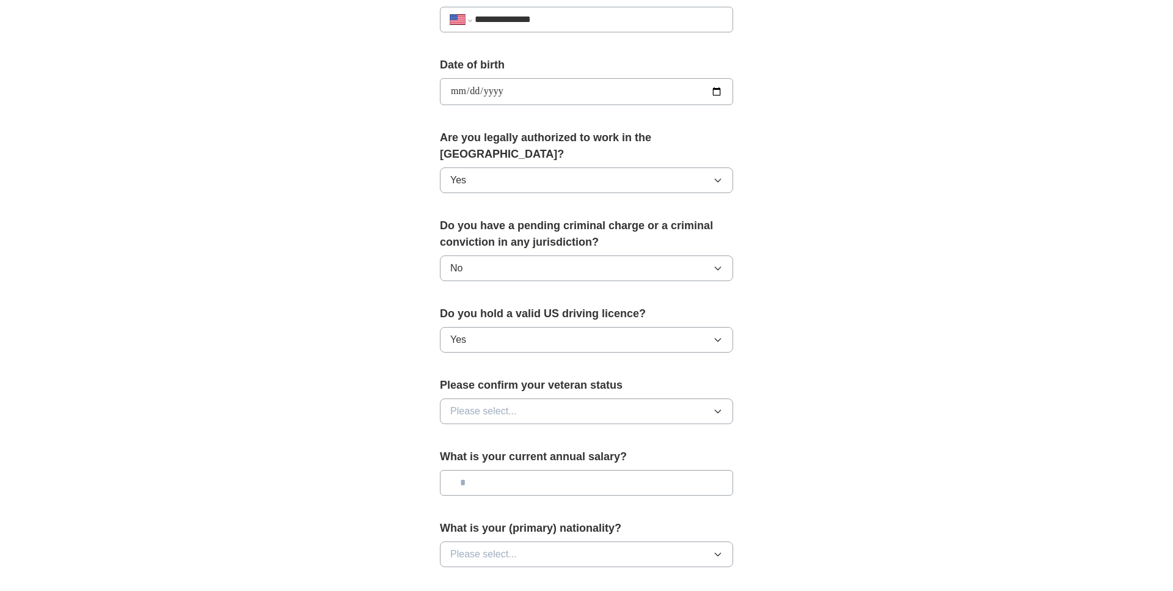
scroll to position [516, 0]
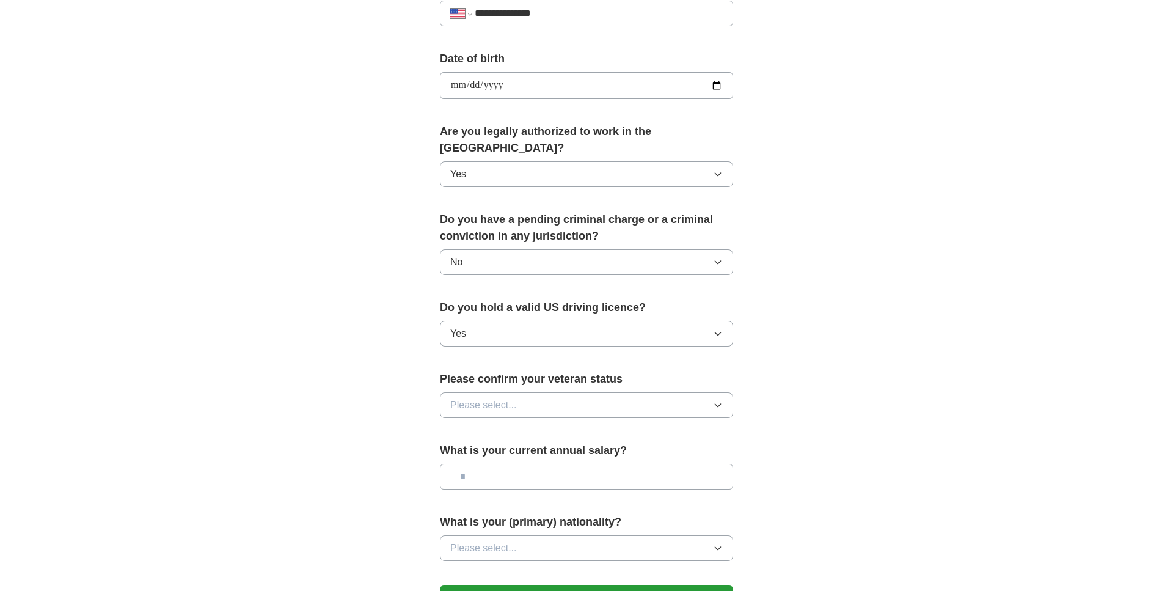
click at [719, 400] on icon "button" at bounding box center [718, 405] width 10 height 10
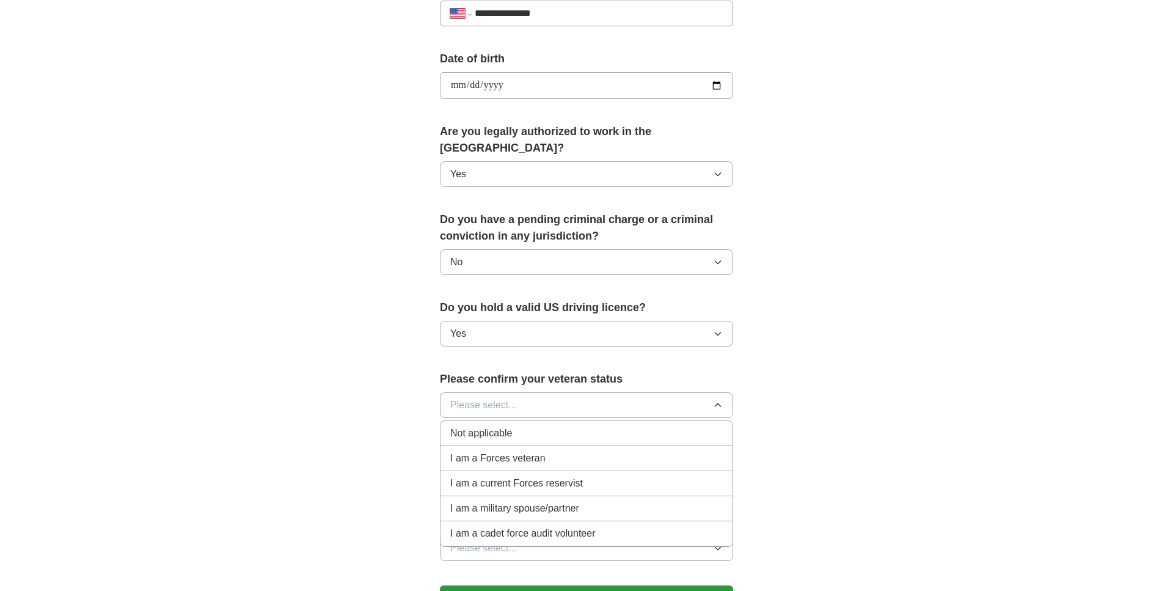
click at [507, 426] on span "Not applicable" at bounding box center [481, 433] width 62 height 15
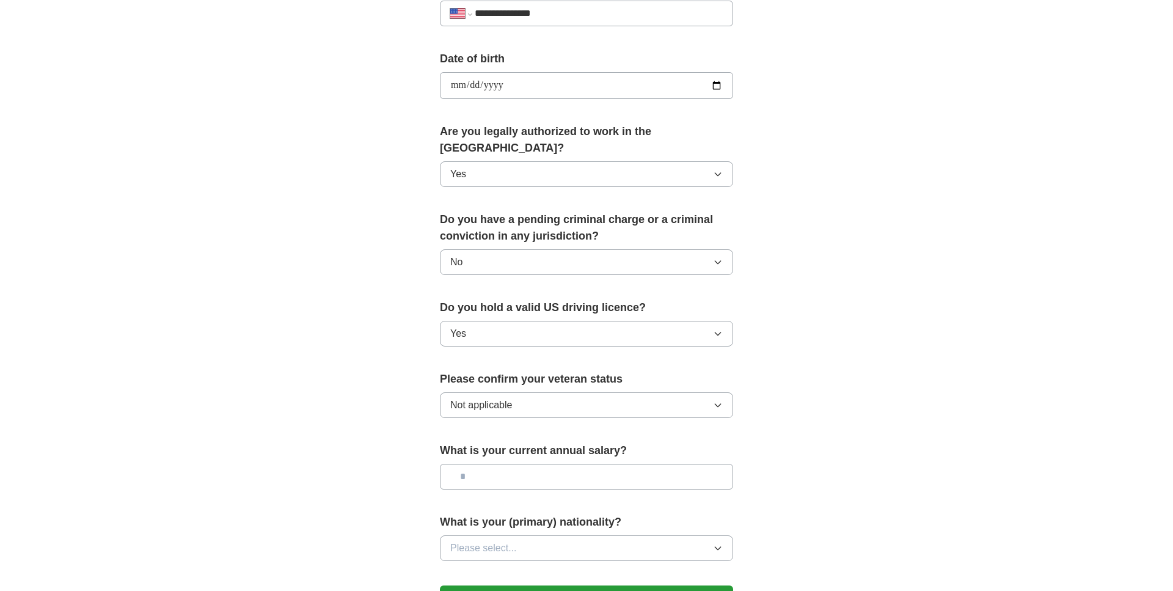
click at [682, 464] on input "text" at bounding box center [586, 477] width 293 height 26
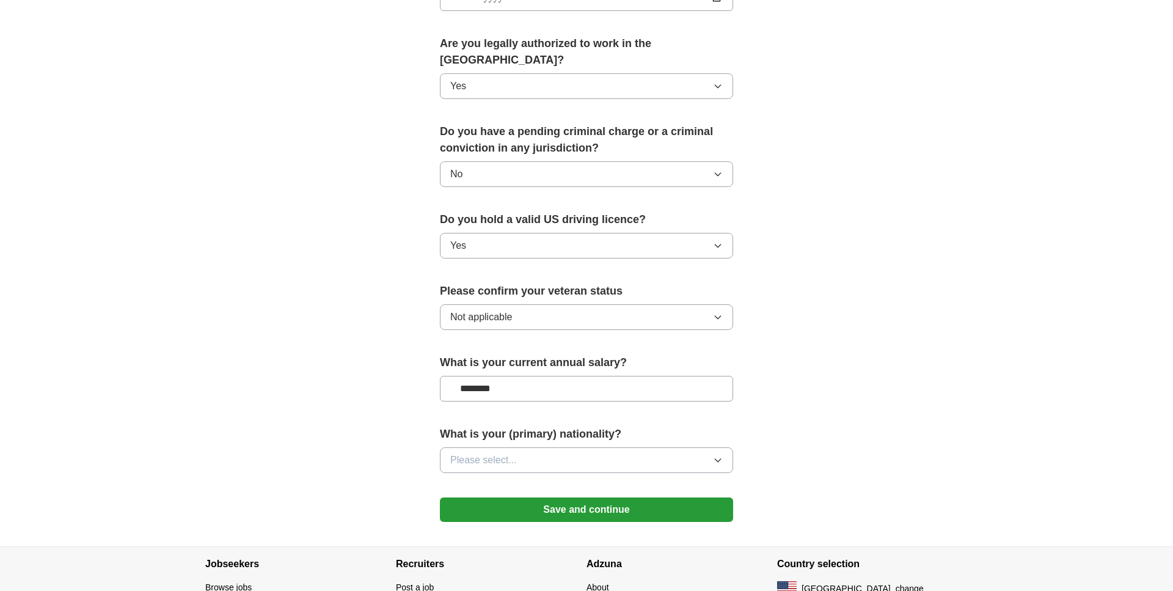
scroll to position [606, 0]
type input "********"
click at [508, 451] on span "Please select..." at bounding box center [483, 458] width 67 height 15
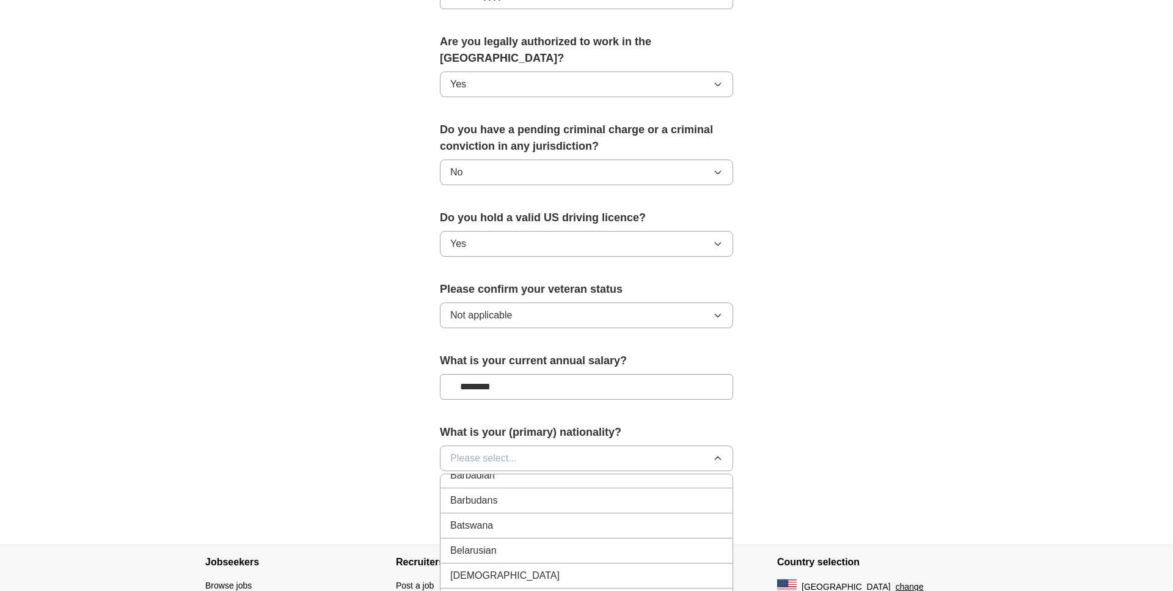
scroll to position [0, 0]
click at [489, 479] on span "American" at bounding box center [471, 486] width 42 height 15
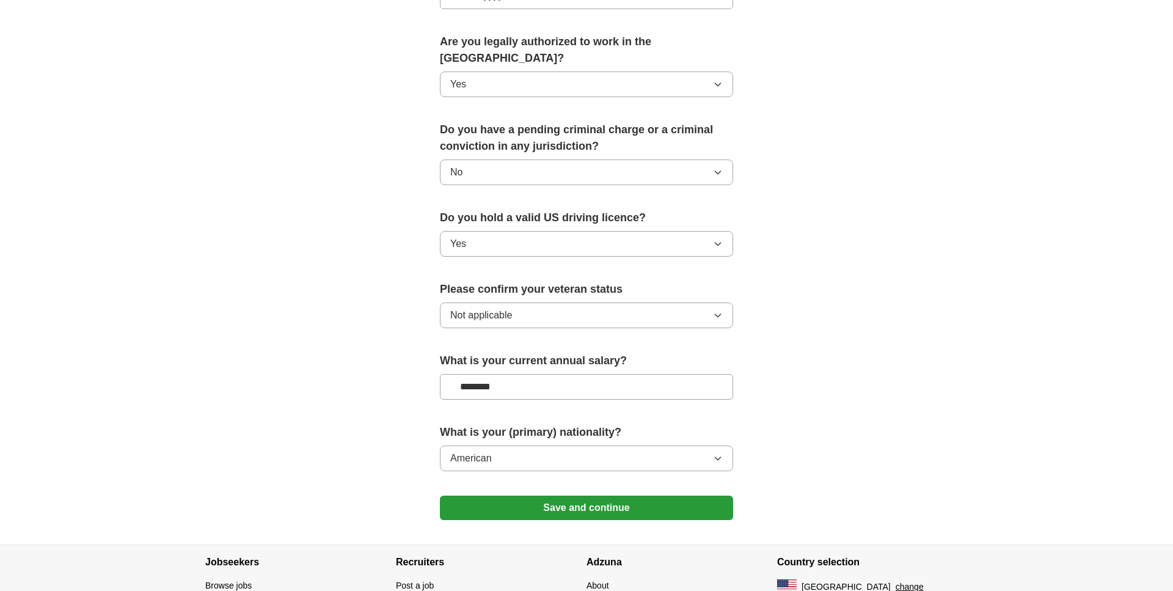
click at [587, 496] on button "Save and continue" at bounding box center [586, 508] width 293 height 24
